Goal: Book appointment/travel/reservation

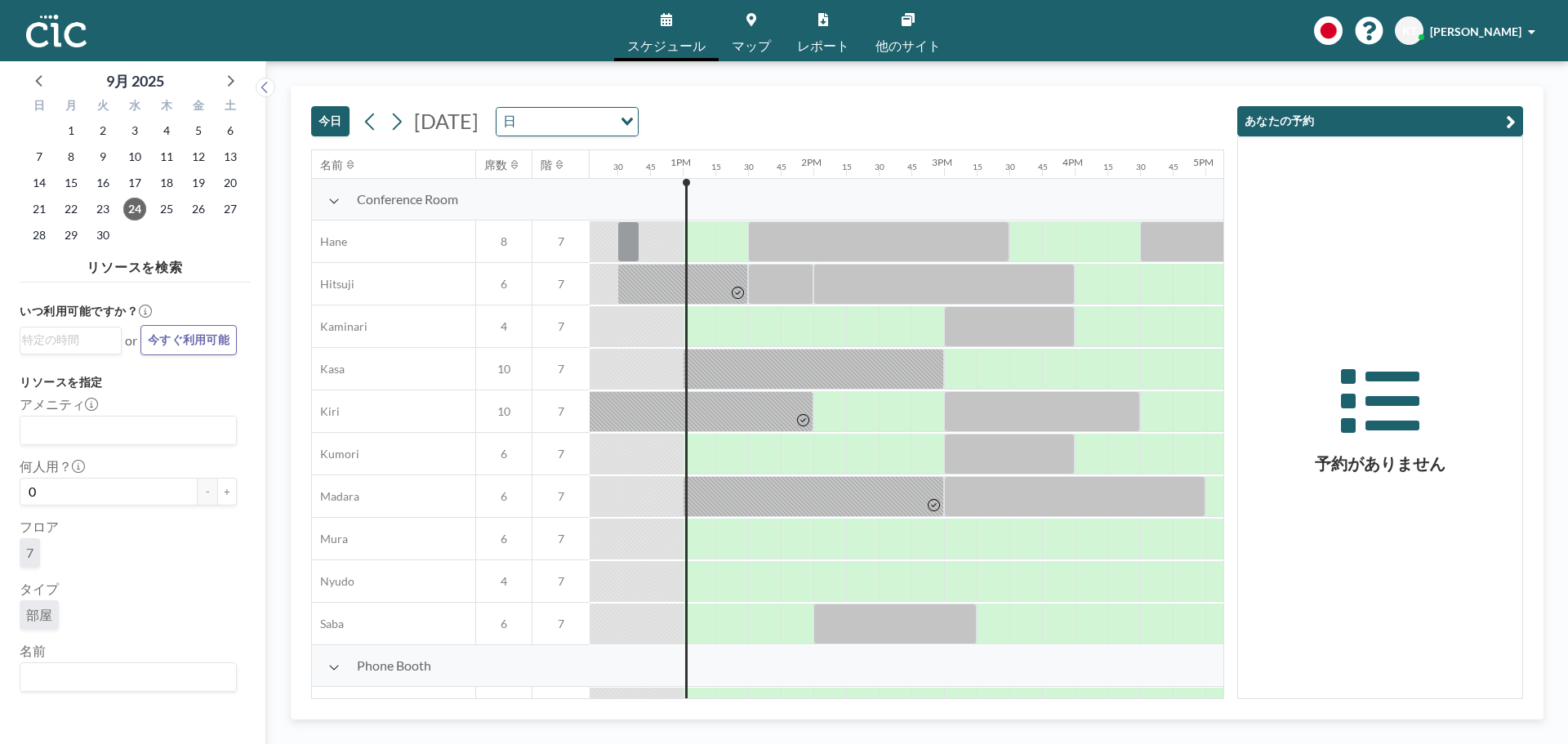
scroll to position [0, 1666]
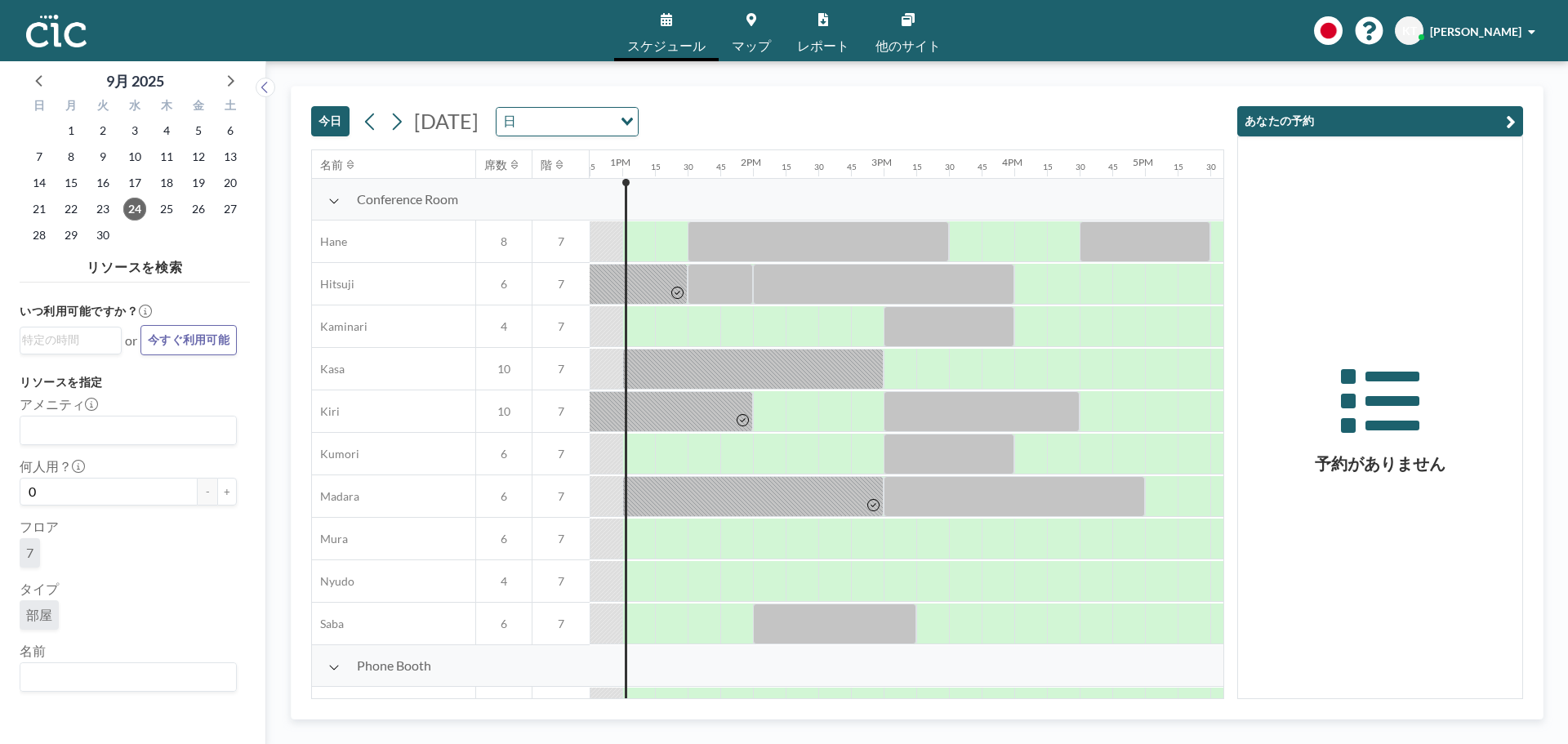
click at [331, 203] on icon at bounding box center [334, 201] width 12 height 13
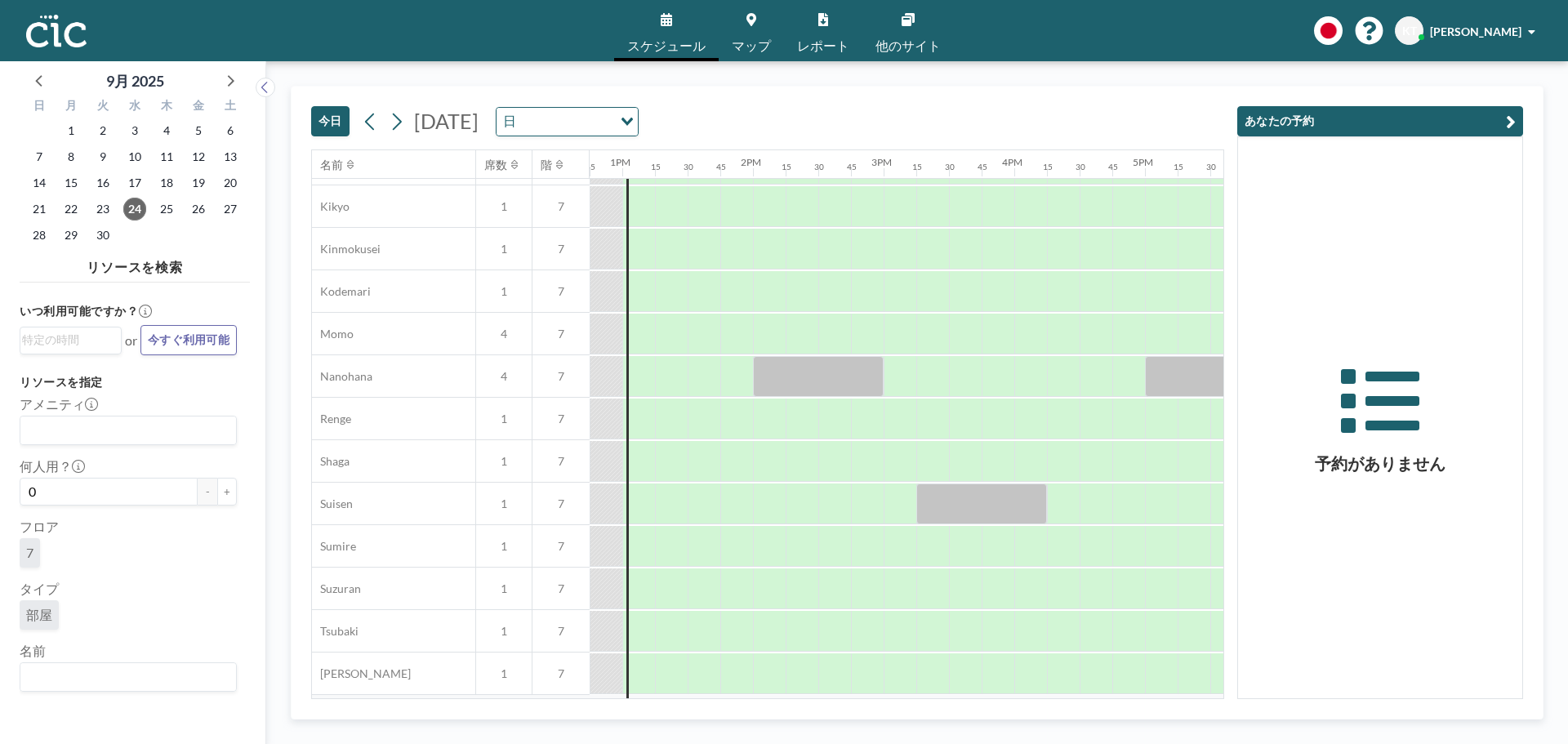
scroll to position [249, 1666]
click at [781, 545] on div at bounding box center [770, 545] width 33 height 40
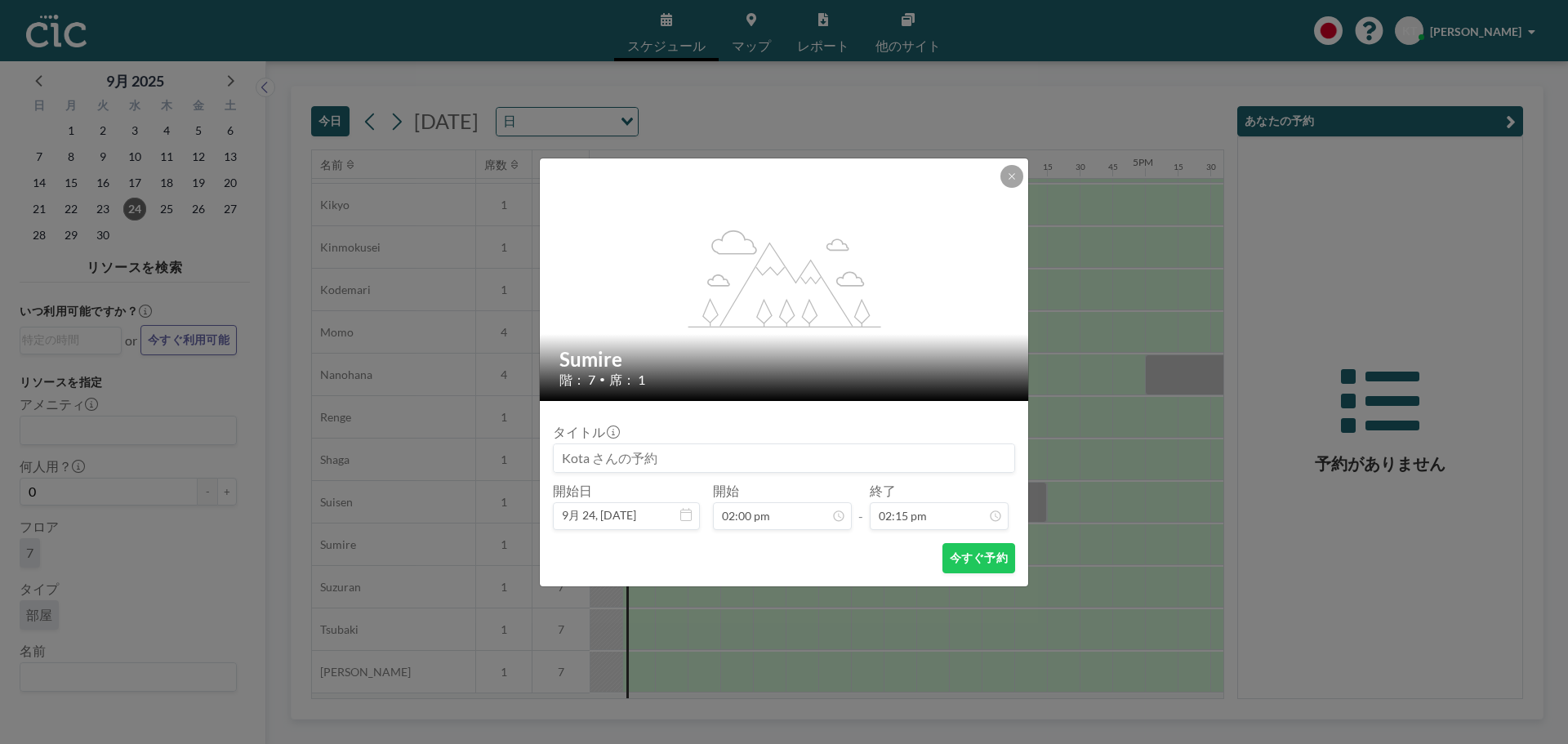
click at [781, 545] on div "今すぐ予約" at bounding box center [784, 558] width 462 height 30
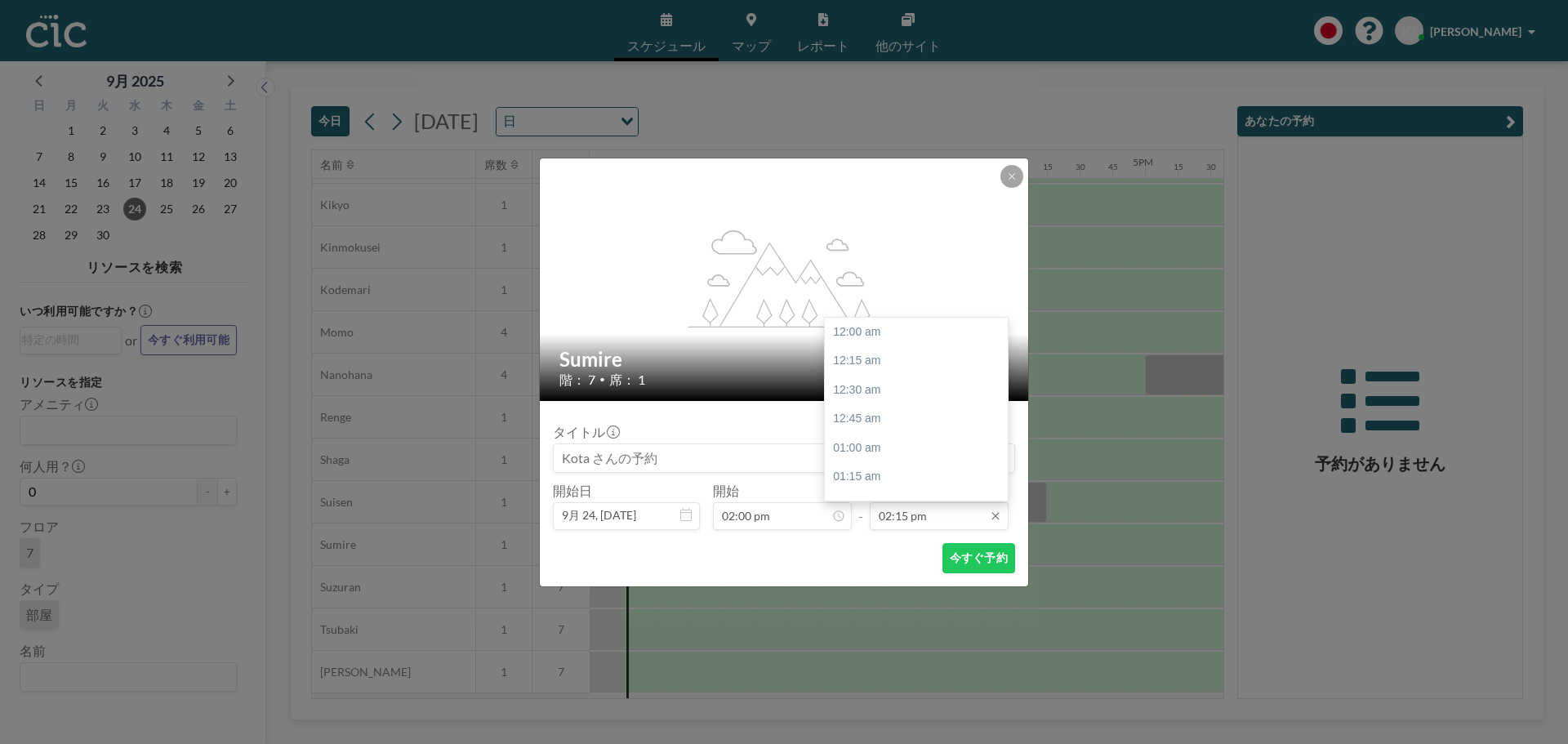
scroll to position [1658, 0]
click at [915, 518] on input "02:15 pm" at bounding box center [939, 516] width 139 height 28
click at [897, 383] on div "02:45 pm" at bounding box center [920, 390] width 191 height 30
type input "02:45 pm"
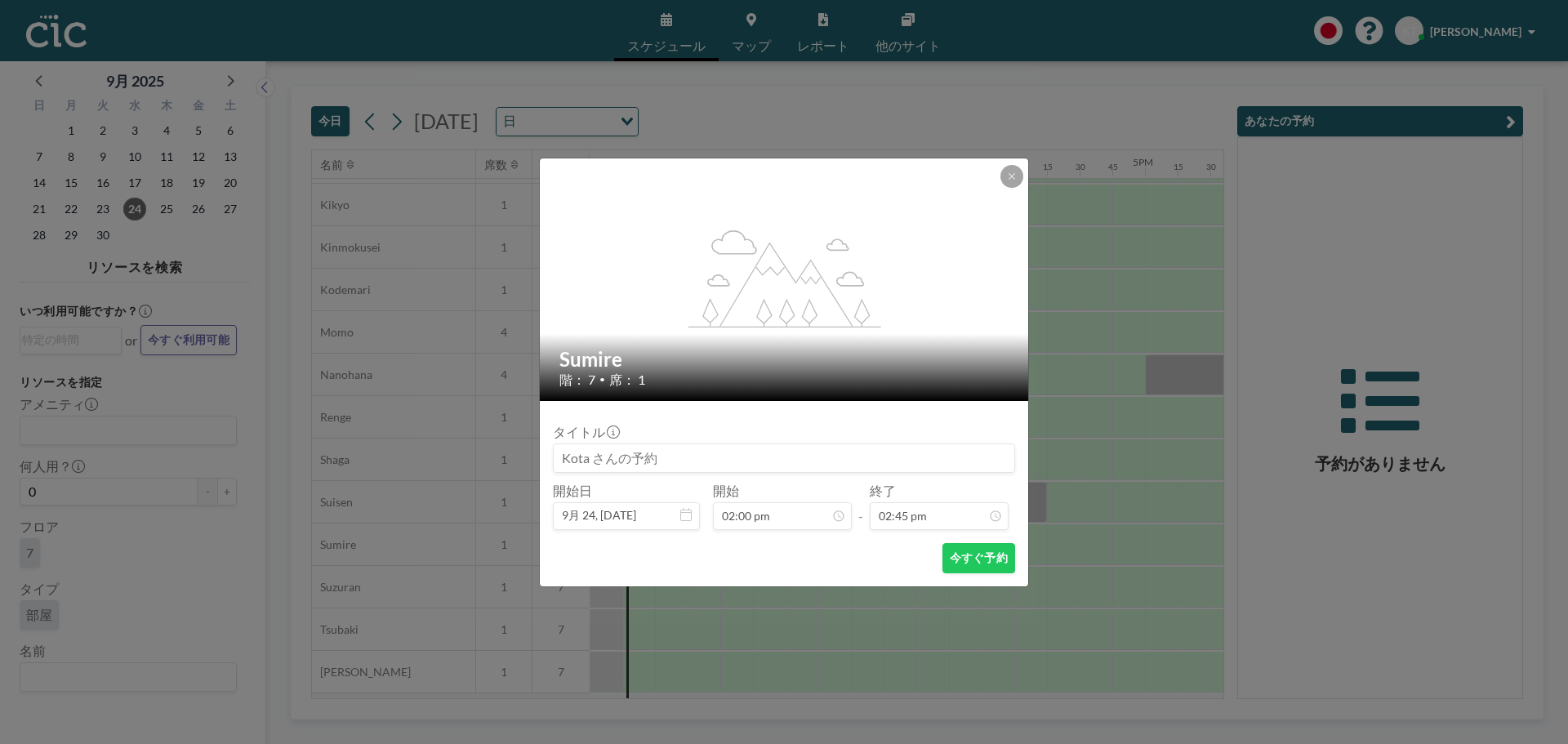
click at [723, 456] on input at bounding box center [784, 458] width 460 height 28
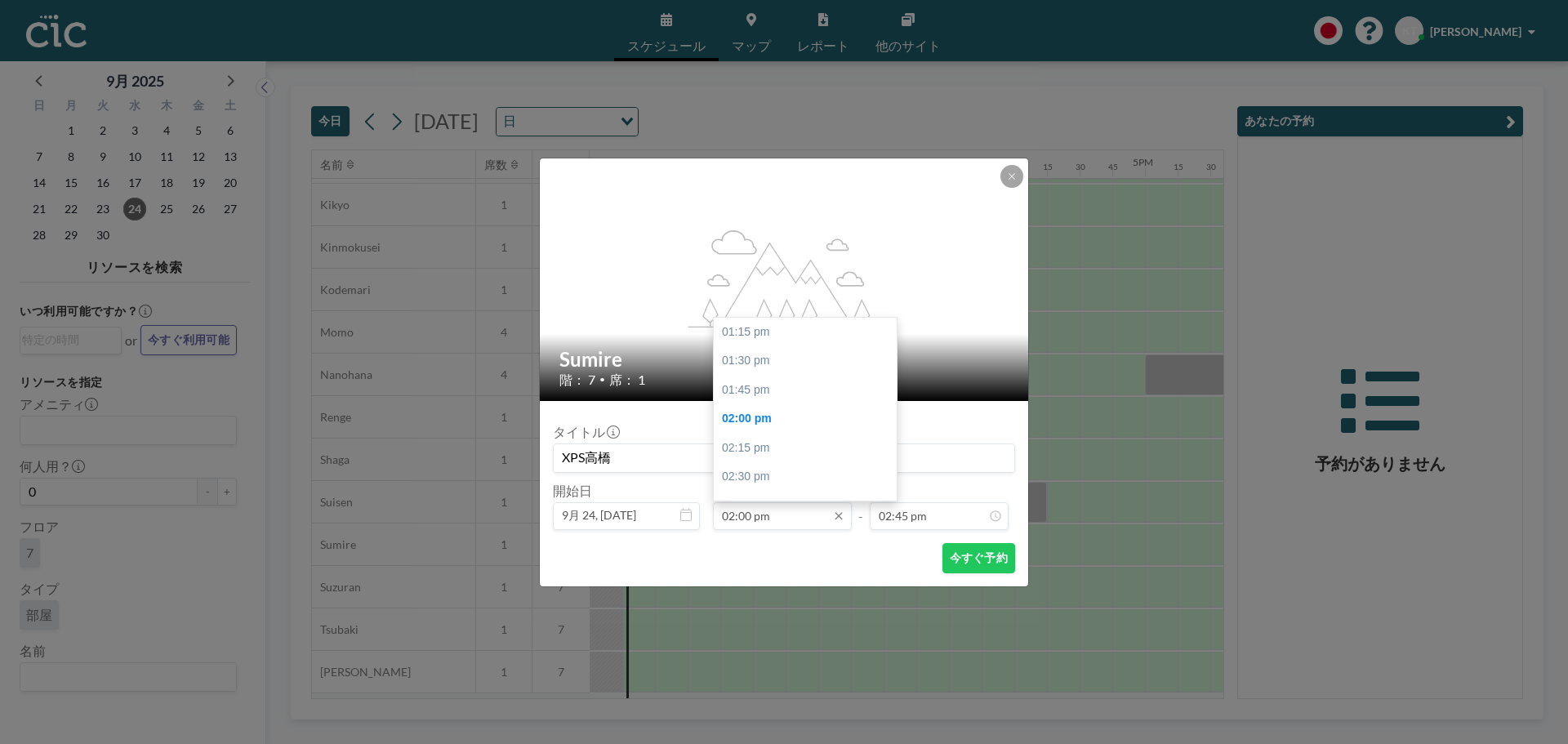
scroll to position [88, 0]
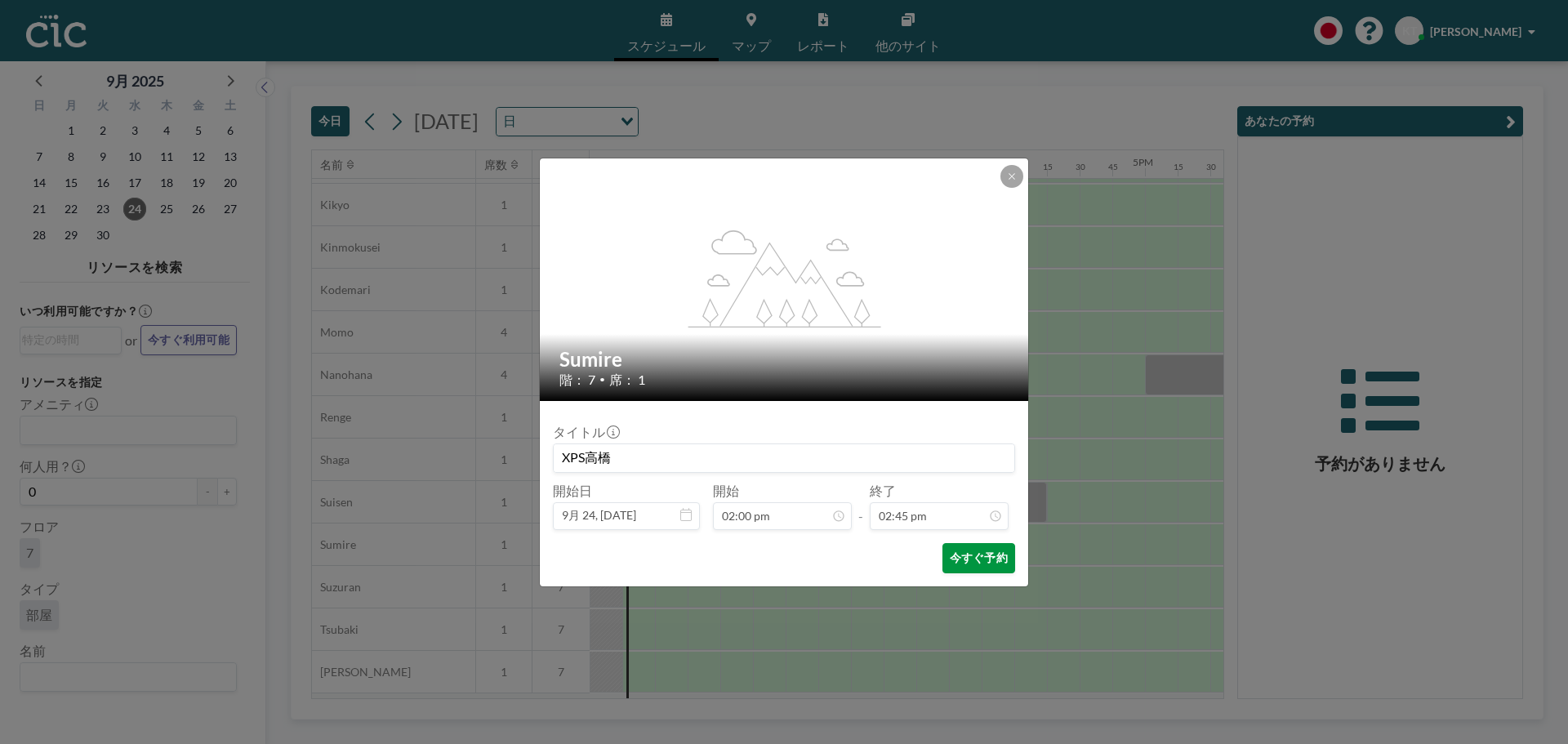
type input "XPS高橋"
click at [971, 562] on button "今すぐ予約" at bounding box center [978, 558] width 72 height 30
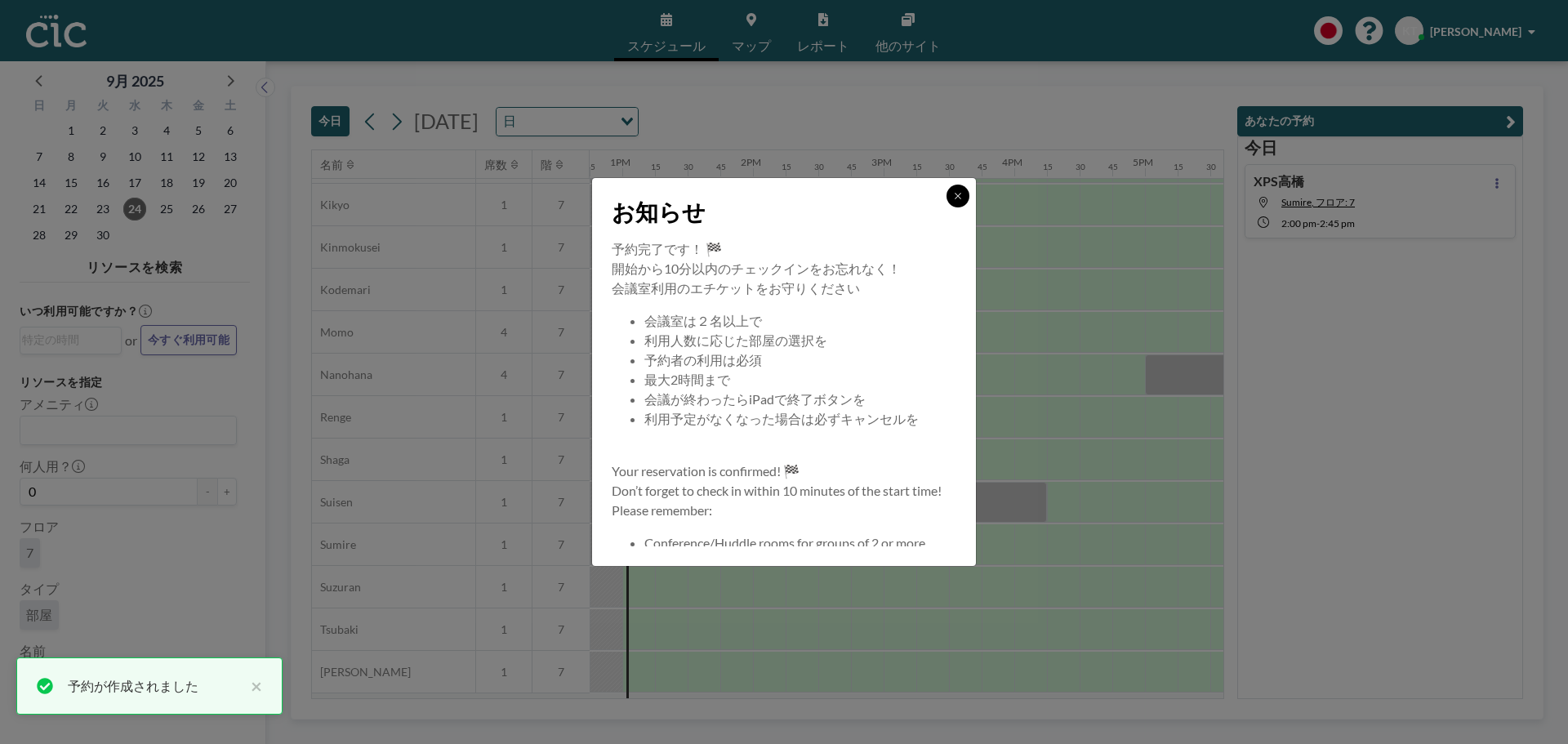
click at [954, 199] on icon at bounding box center [957, 196] width 10 height 10
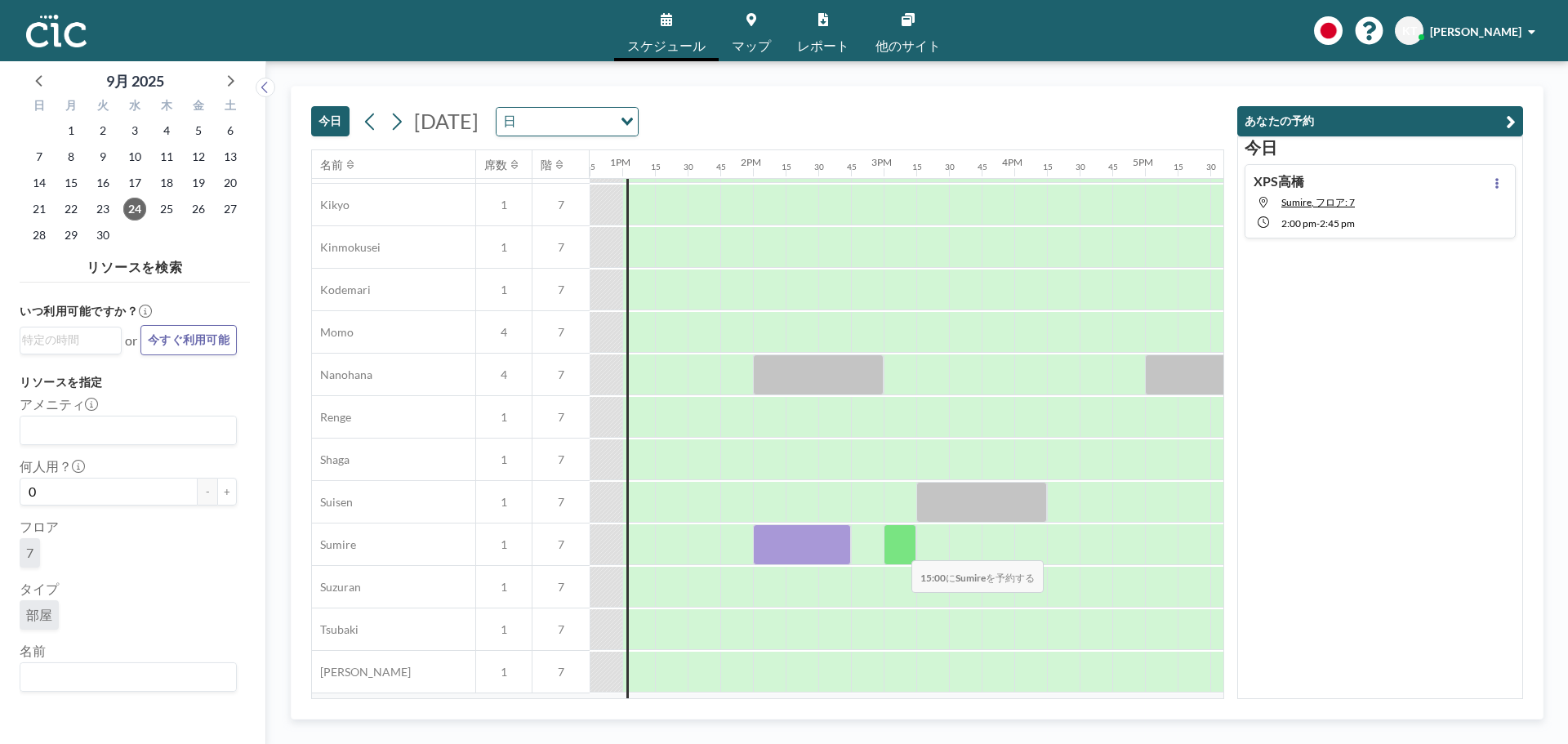
click at [899, 549] on div at bounding box center [900, 545] width 33 height 40
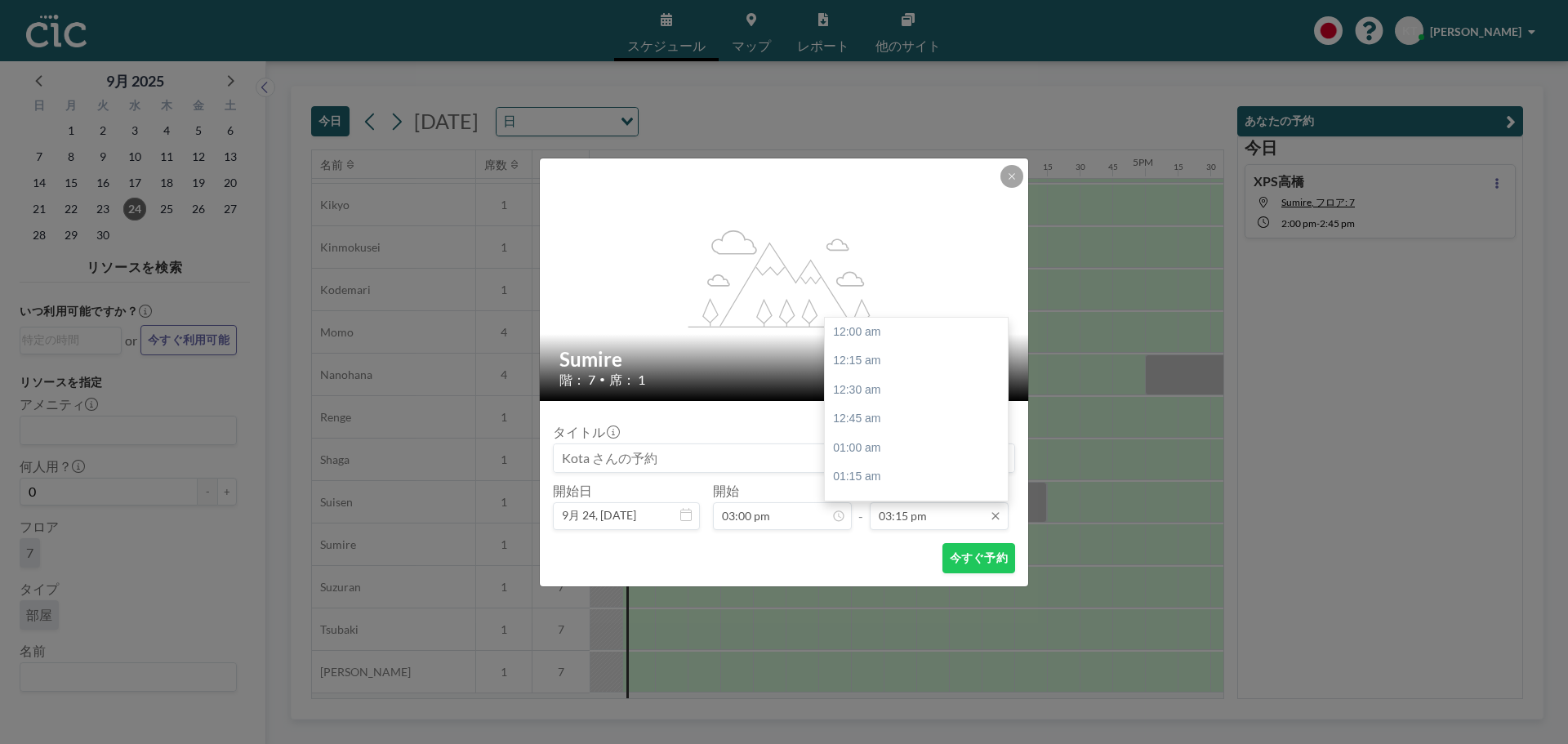
scroll to position [1774, 0]
click at [882, 413] on div "04:00 pm" at bounding box center [920, 420] width 191 height 30
type input "04:00 pm"
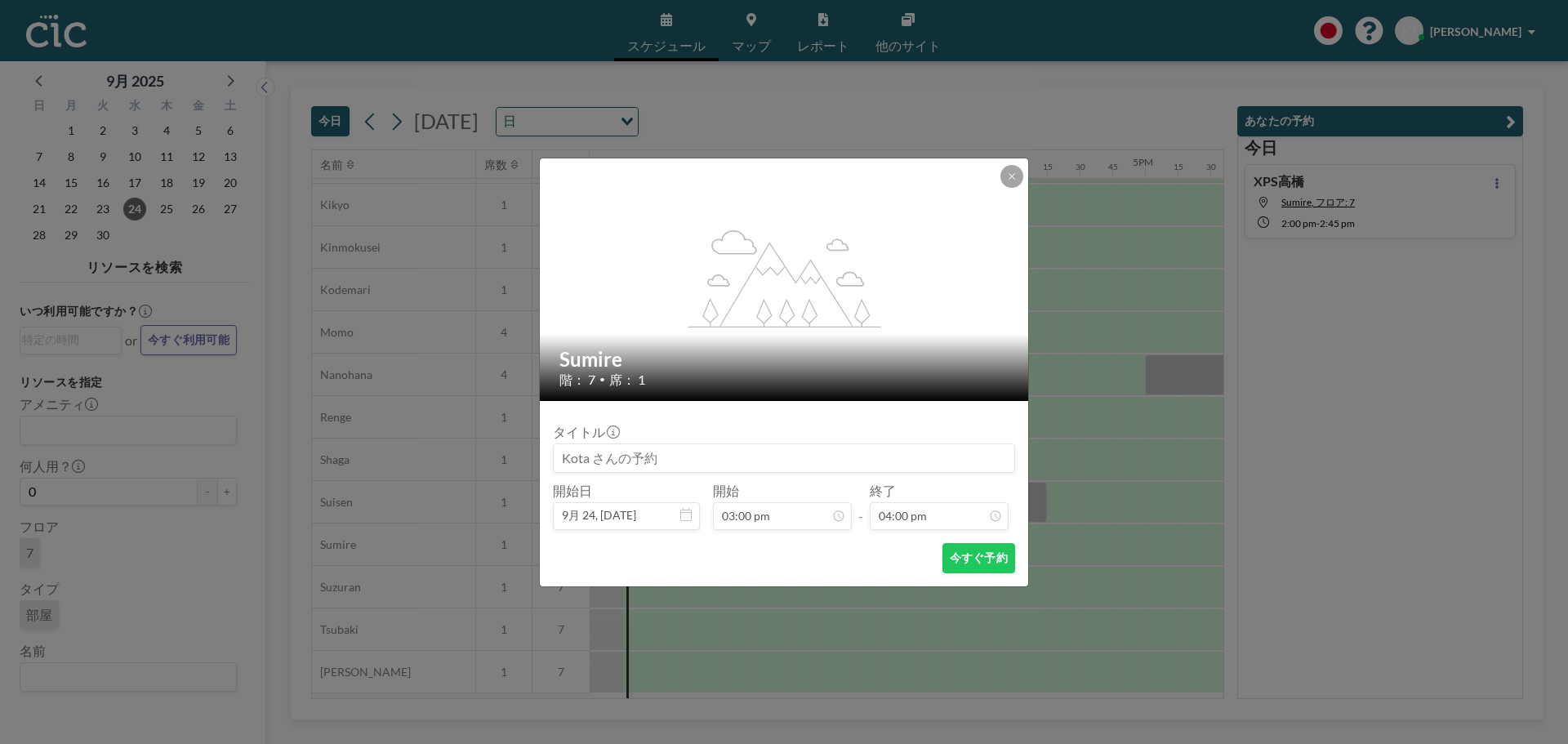
click at [652, 446] on input at bounding box center [784, 458] width 460 height 28
type input "XPS高橋"
click at [974, 565] on button "今すぐ予約" at bounding box center [978, 558] width 72 height 30
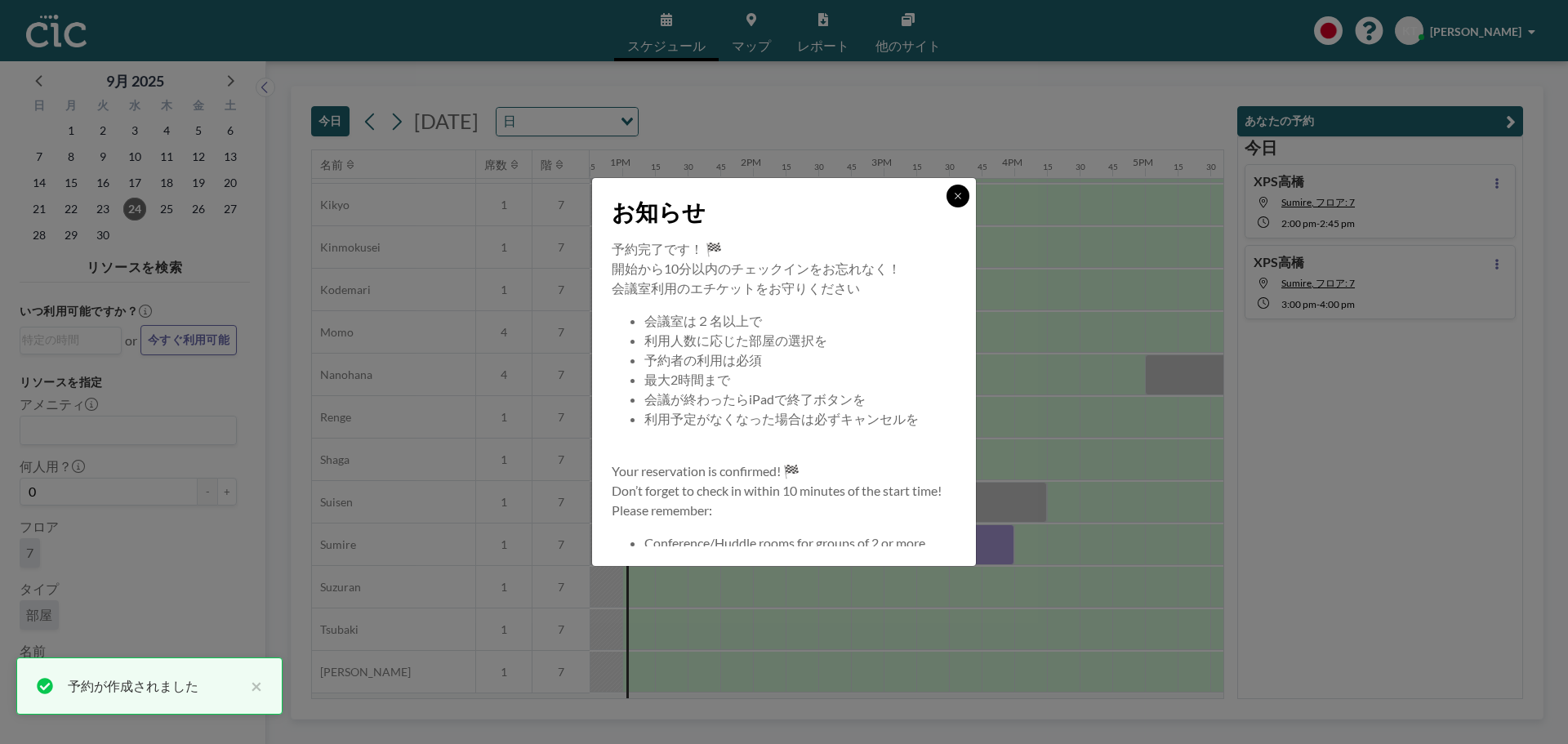
click at [961, 192] on icon at bounding box center [957, 196] width 10 height 10
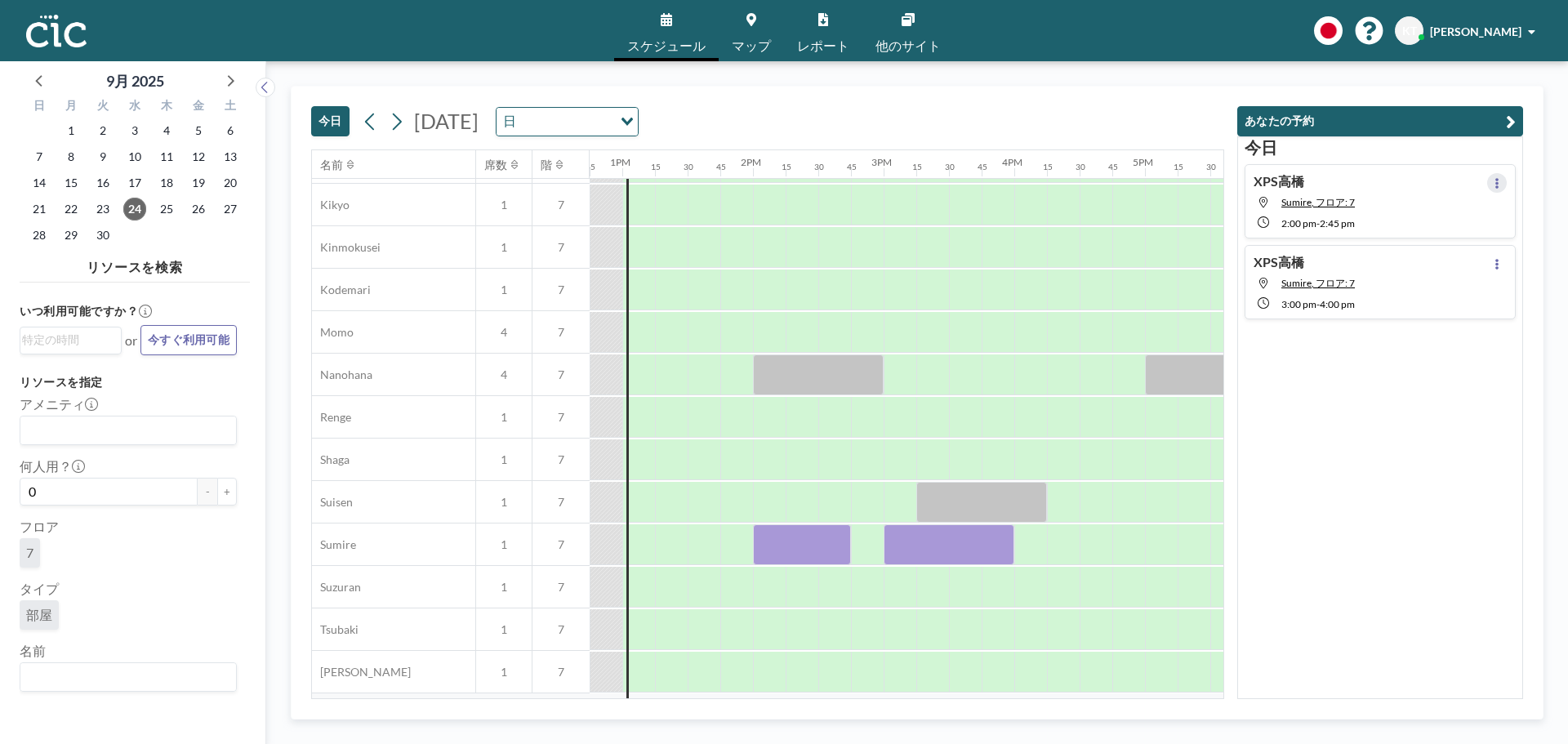
click at [1493, 181] on button at bounding box center [1497, 183] width 19 height 19
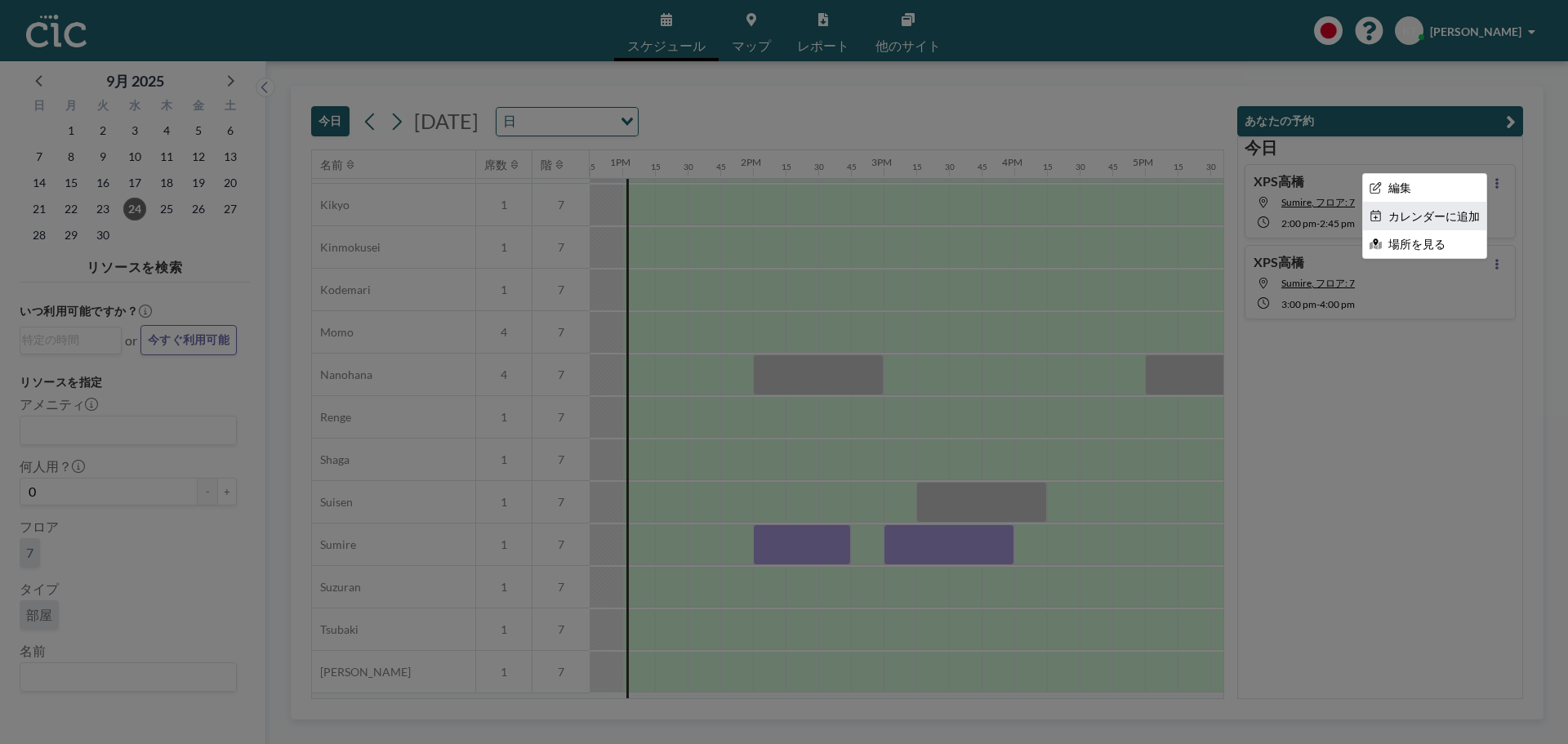
click at [1462, 210] on li "カレンダーに追加" at bounding box center [1424, 216] width 123 height 28
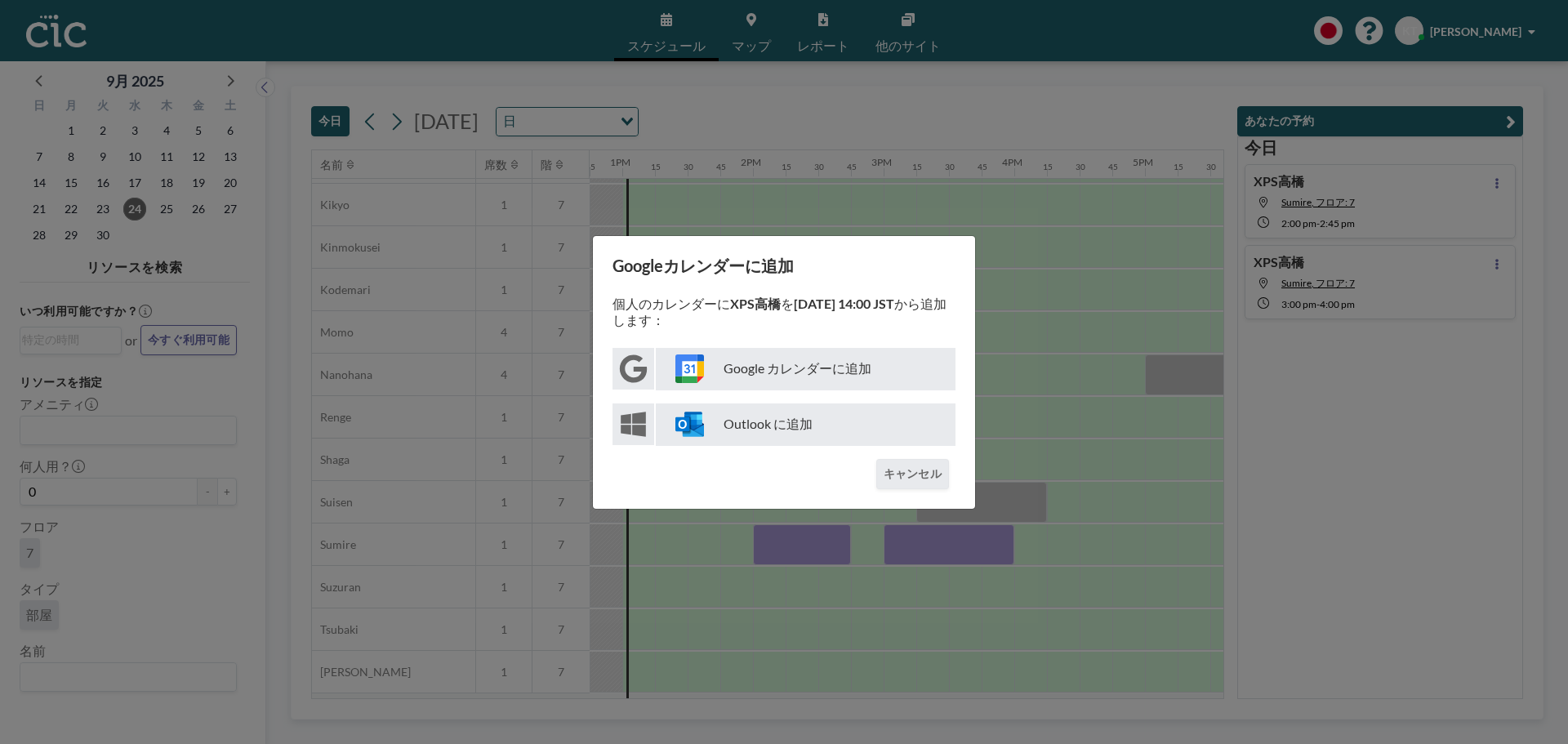
click at [826, 368] on p "Google カレンダーに追加" at bounding box center [805, 369] width 300 height 42
click at [929, 476] on button "キャンセル" at bounding box center [912, 474] width 72 height 30
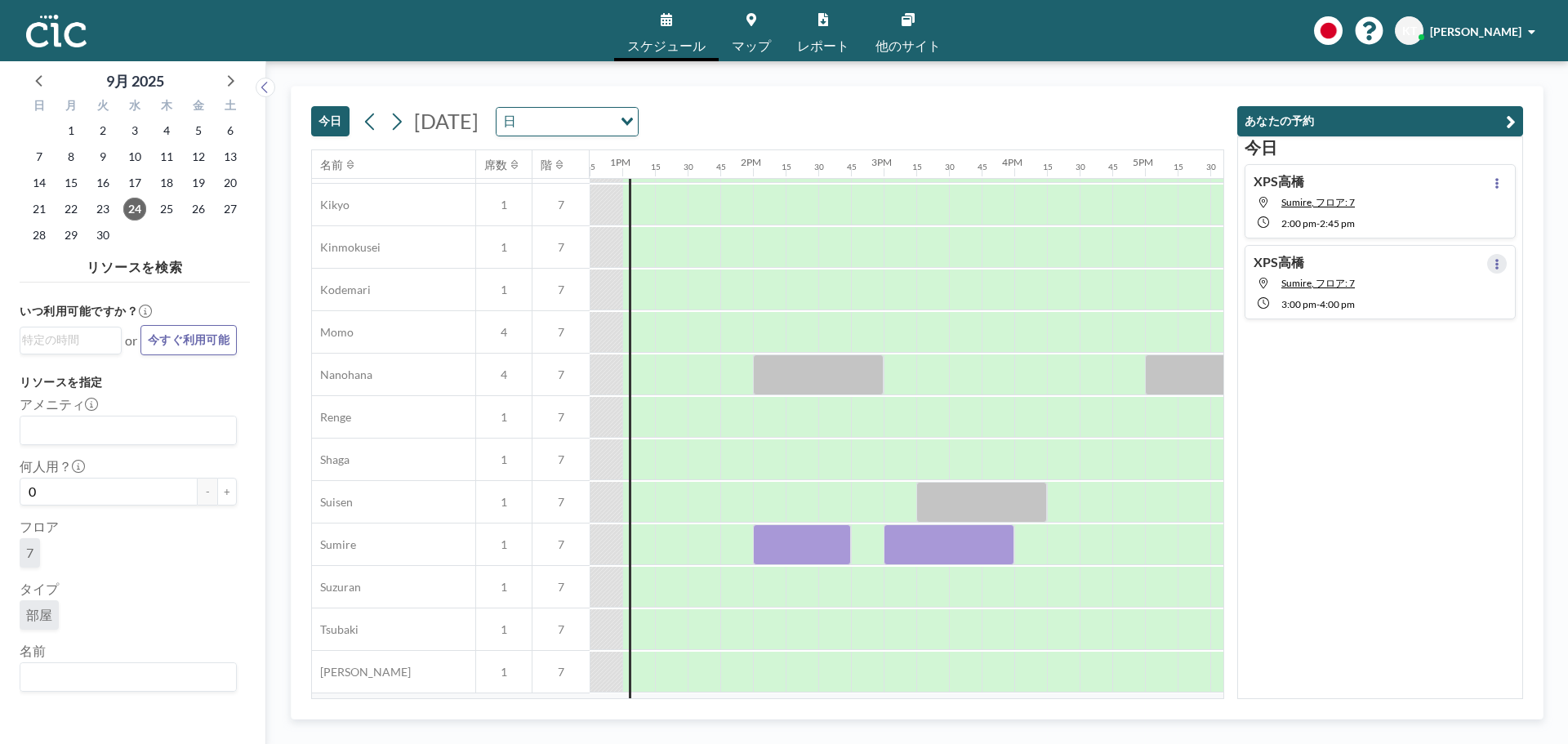
click at [1495, 265] on icon at bounding box center [1496, 264] width 3 height 11
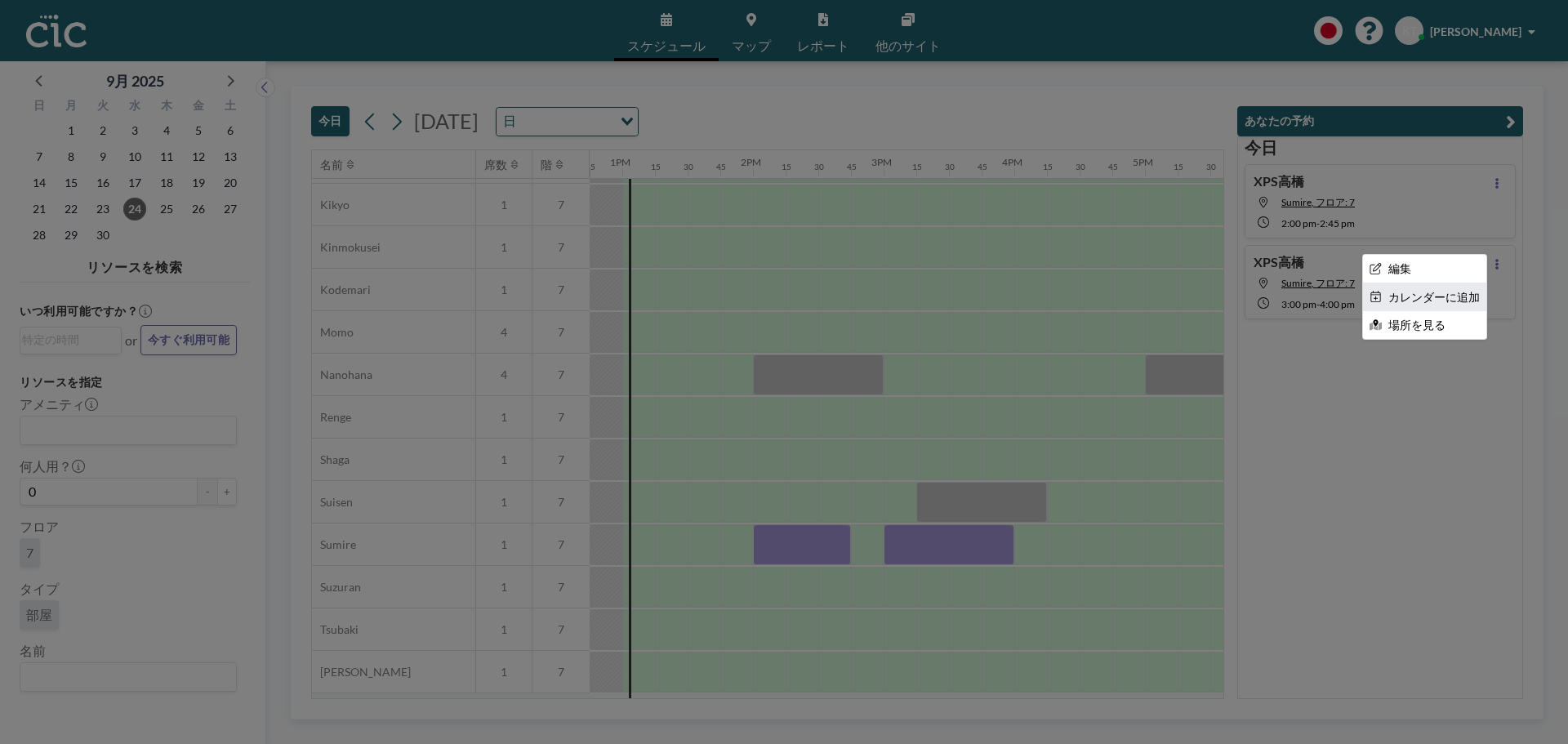
click at [1421, 297] on li "カレンダーに追加" at bounding box center [1424, 297] width 123 height 28
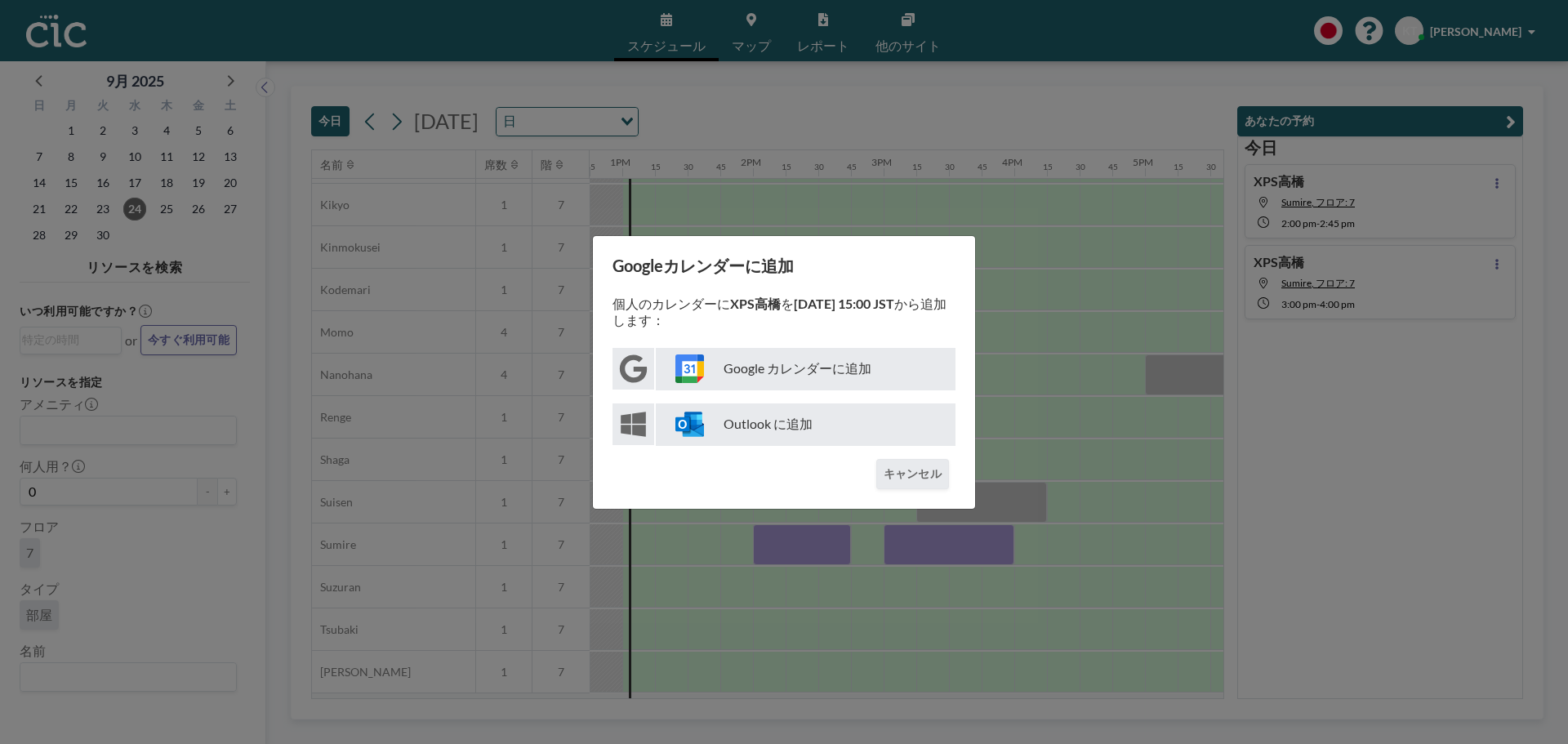
click at [744, 368] on p "Google カレンダーに追加" at bounding box center [805, 369] width 300 height 42
